Goal: Information Seeking & Learning: Learn about a topic

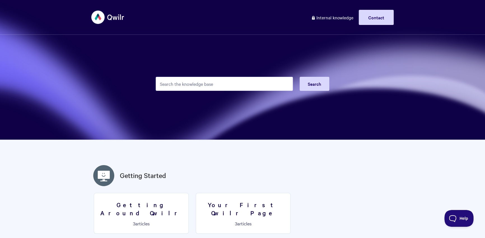
click at [174, 87] on input "Search the knowledge base" at bounding box center [224, 84] width 137 height 14
type input "gdpr"
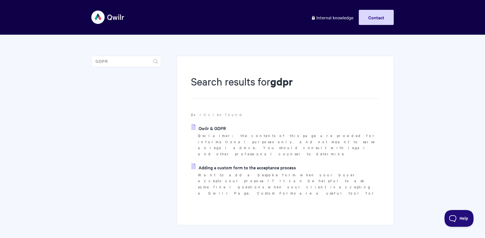
click at [223, 133] on p "Disclaimer: the contents of this page are provided for informational purposes o…" at bounding box center [288, 144] width 181 height 24
click at [222, 127] on link "Qwilr & GDPR" at bounding box center [208, 128] width 35 height 8
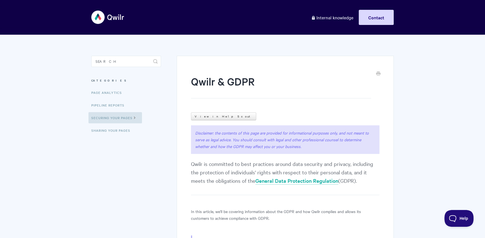
drag, startPoint x: 192, startPoint y: 163, endPoint x: 392, endPoint y: 182, distance: 200.2
copy p "Qwilr is committed to best practices around data security and privacy, includin…"
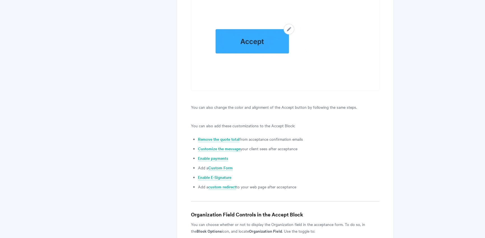
scroll to position [1469, 0]
